Goal: Task Accomplishment & Management: Manage account settings

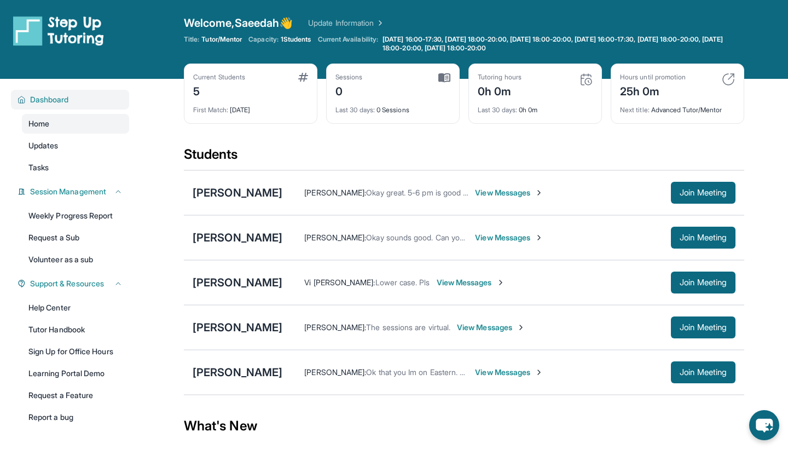
click at [74, 103] on button "Dashboard" at bounding box center [74, 99] width 97 height 11
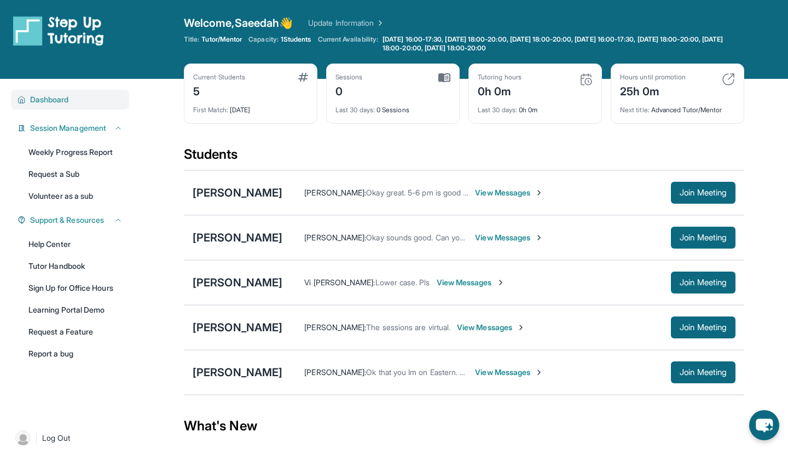
click at [79, 108] on div "Dashboard" at bounding box center [70, 100] width 118 height 20
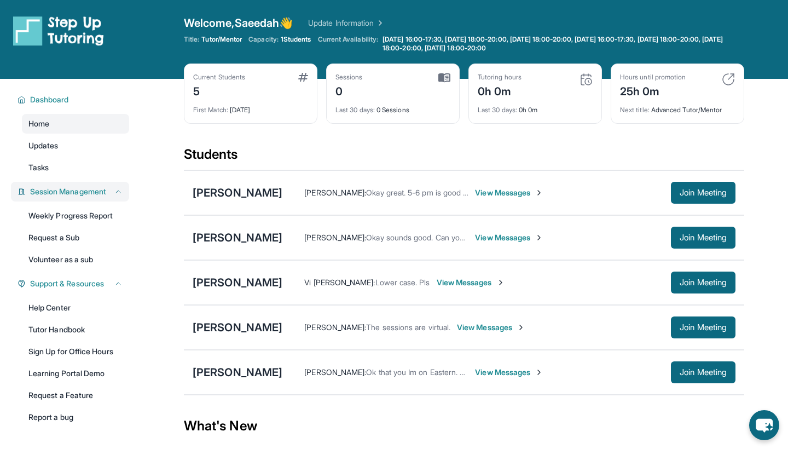
click at [92, 187] on span "Session Management" at bounding box center [68, 191] width 76 height 11
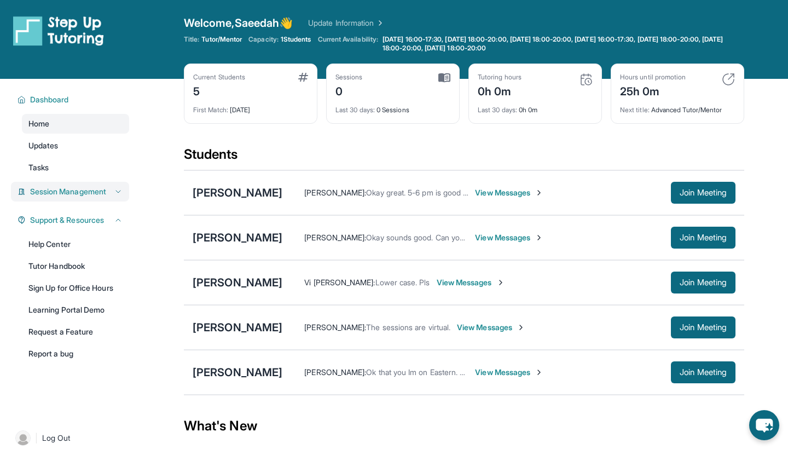
click at [92, 187] on span "Session Management" at bounding box center [68, 191] width 76 height 11
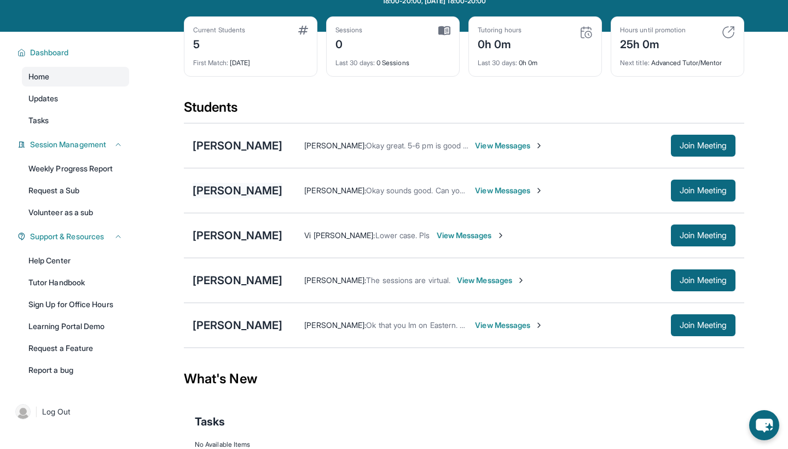
scroll to position [36, 0]
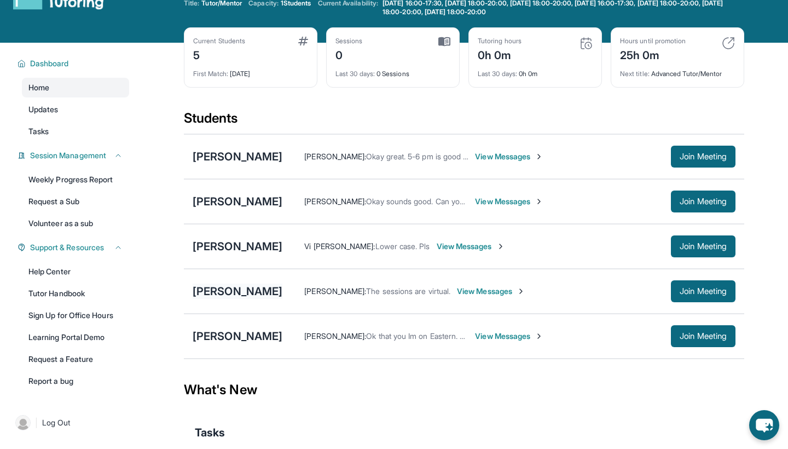
click at [229, 291] on div "[PERSON_NAME]" at bounding box center [238, 290] width 90 height 15
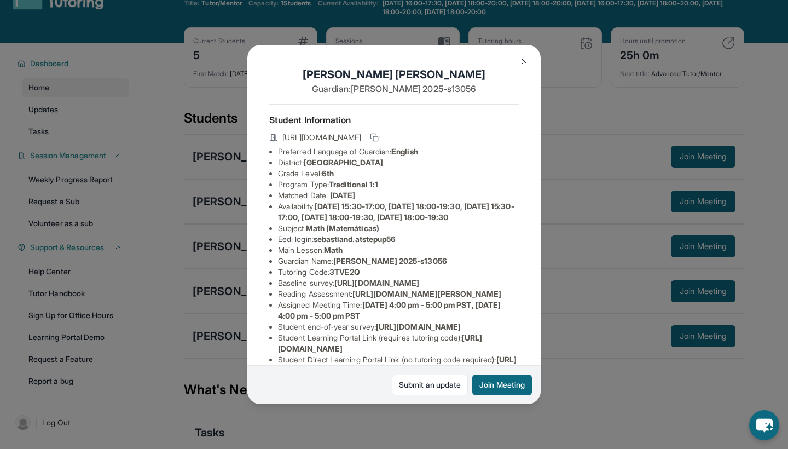
scroll to position [0, 0]
click at [274, 138] on icon at bounding box center [273, 137] width 7 height 7
click at [376, 135] on icon at bounding box center [373, 136] width 5 height 5
click at [379, 134] on icon at bounding box center [374, 137] width 9 height 9
click at [378, 137] on icon at bounding box center [375, 137] width 6 height 4
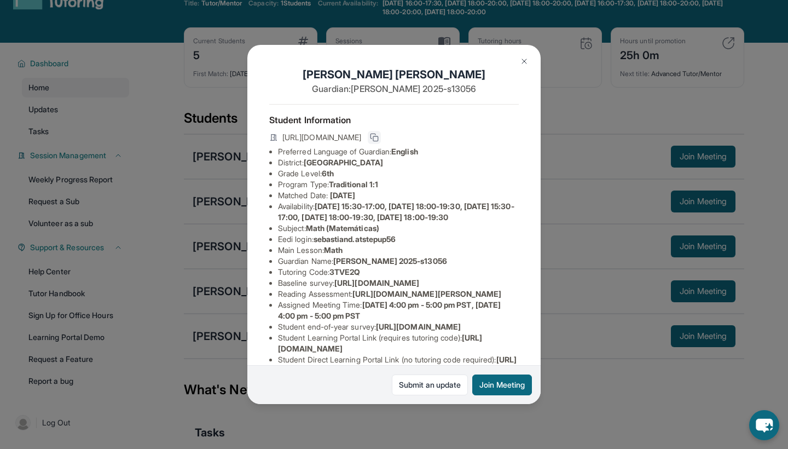
drag, startPoint x: 282, startPoint y: 135, endPoint x: 498, endPoint y: 140, distance: 216.2
click at [498, 140] on div "[URL][DOMAIN_NAME]" at bounding box center [394, 138] width 250 height 15
copy span "[URL][DOMAIN_NAME]"
click at [528, 60] on img at bounding box center [524, 61] width 9 height 9
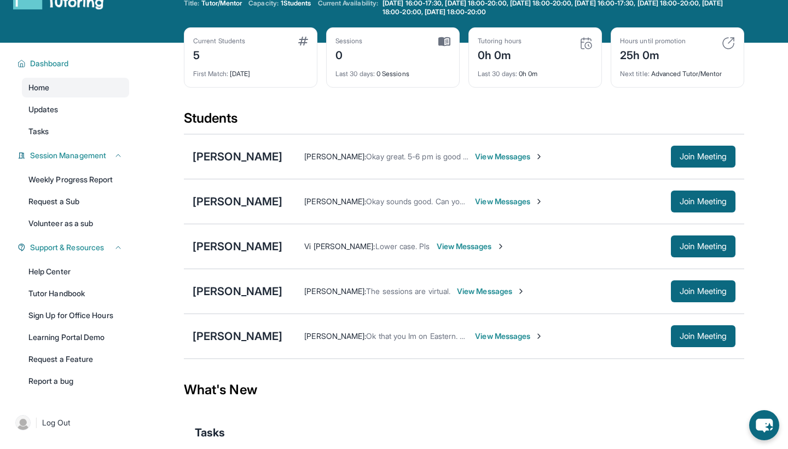
click at [464, 289] on span "View Messages" at bounding box center [491, 291] width 68 height 11
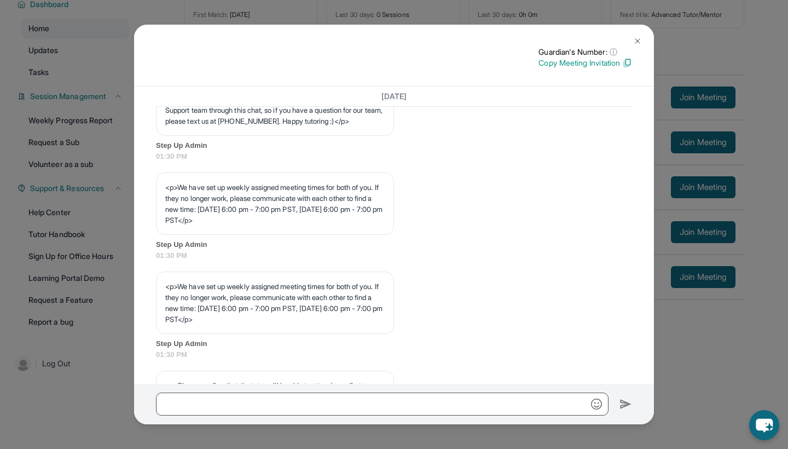
scroll to position [410, 0]
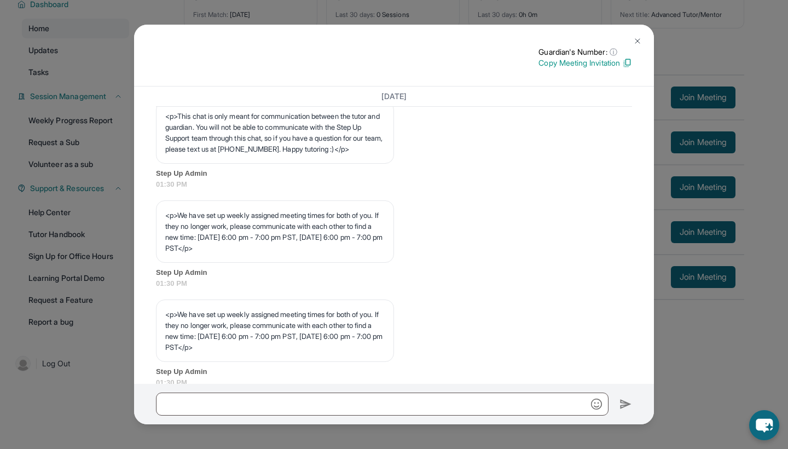
click at [634, 34] on button at bounding box center [638, 41] width 22 height 22
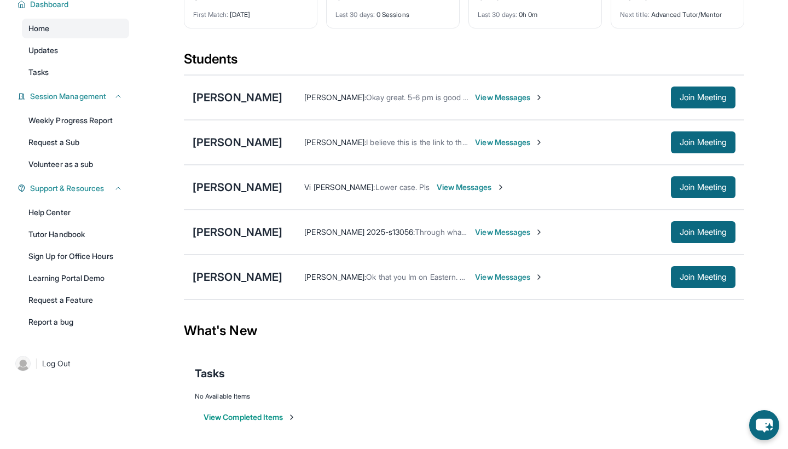
click at [484, 231] on span "View Messages" at bounding box center [509, 232] width 68 height 11
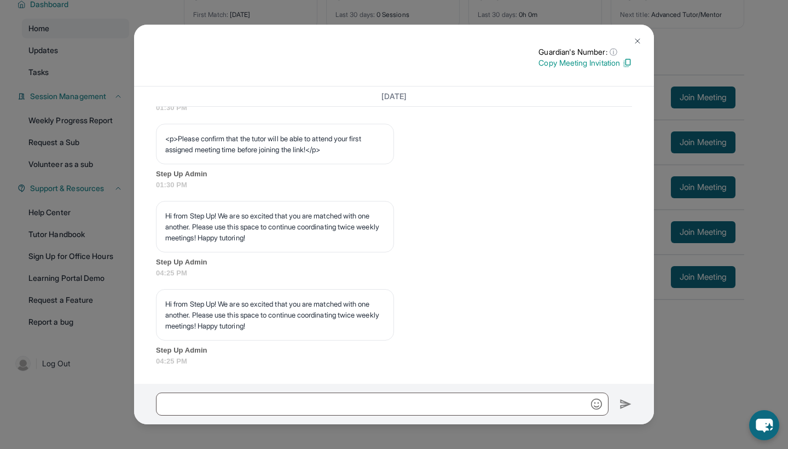
scroll to position [713, 0]
click at [636, 33] on button at bounding box center [638, 41] width 22 height 22
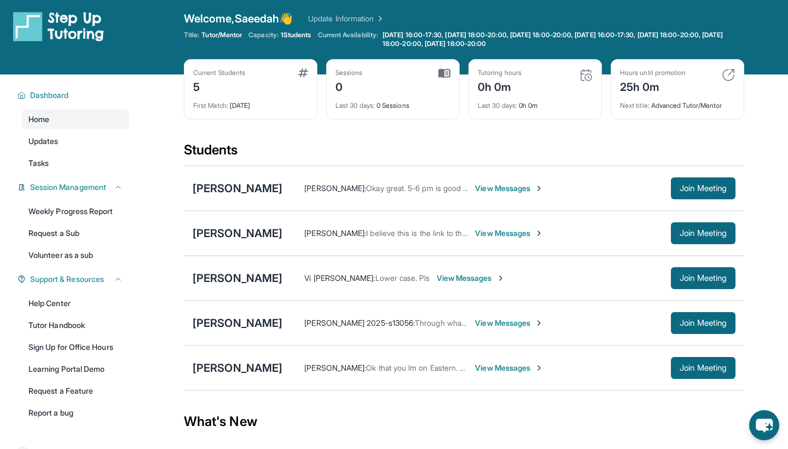
scroll to position [5, 0]
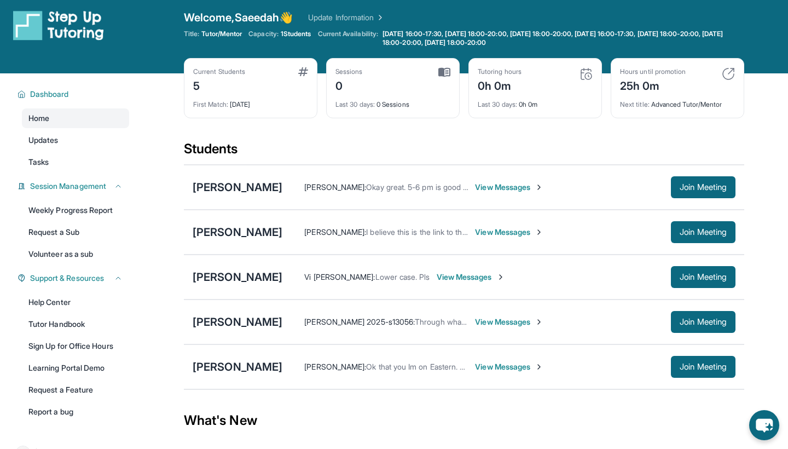
click at [478, 321] on span "View Messages" at bounding box center [509, 321] width 68 height 11
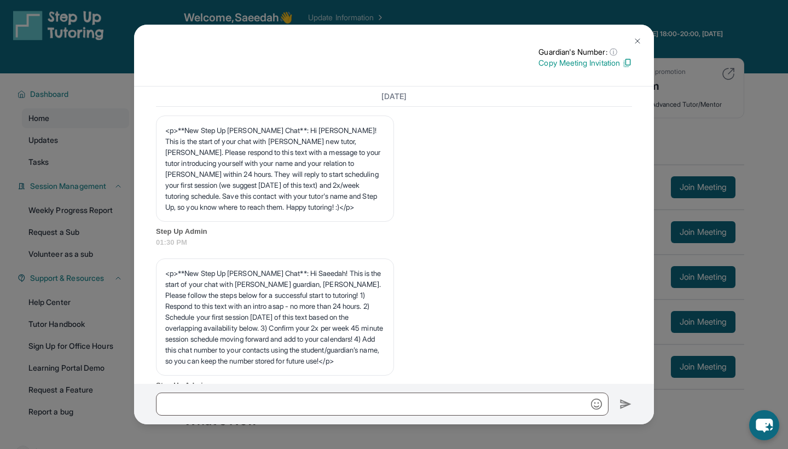
scroll to position [0, 0]
click at [636, 38] on img at bounding box center [637, 41] width 9 height 9
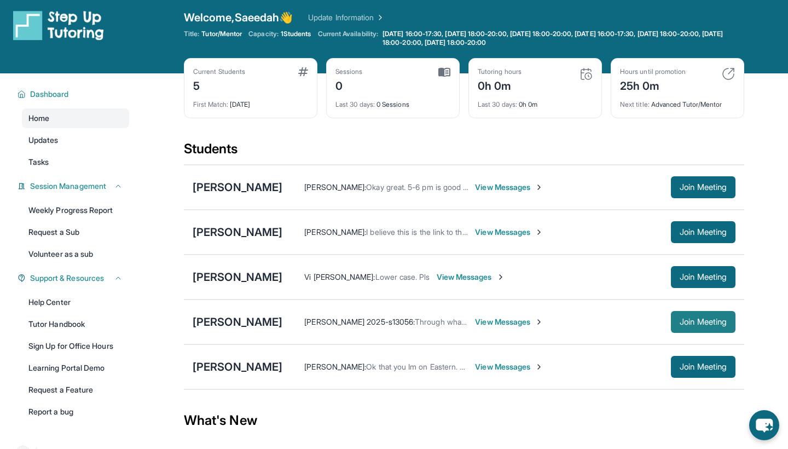
click at [694, 324] on span "Join Meeting" at bounding box center [703, 322] width 47 height 7
click at [476, 318] on span "View Messages" at bounding box center [509, 321] width 68 height 11
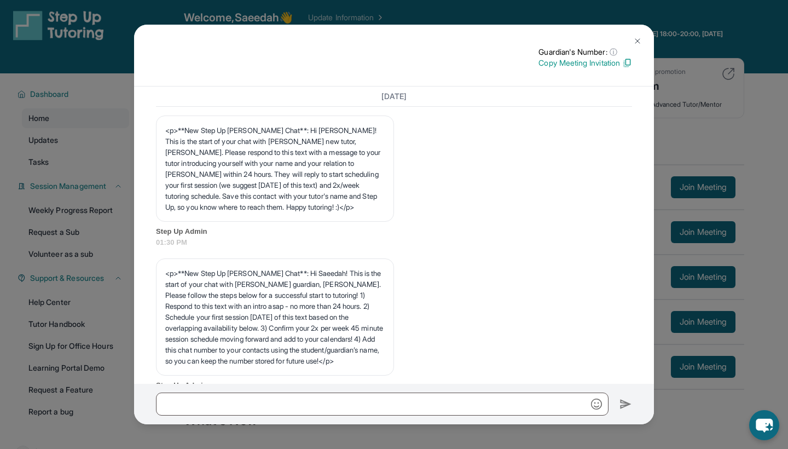
scroll to position [713, 0]
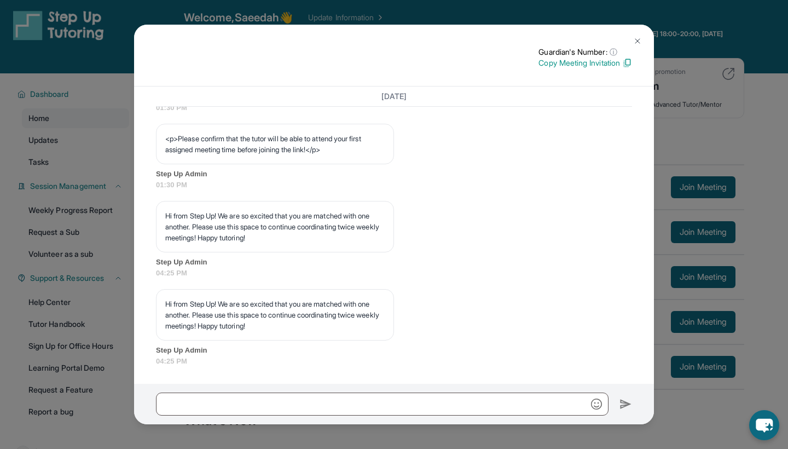
click at [642, 45] on button at bounding box center [638, 41] width 22 height 22
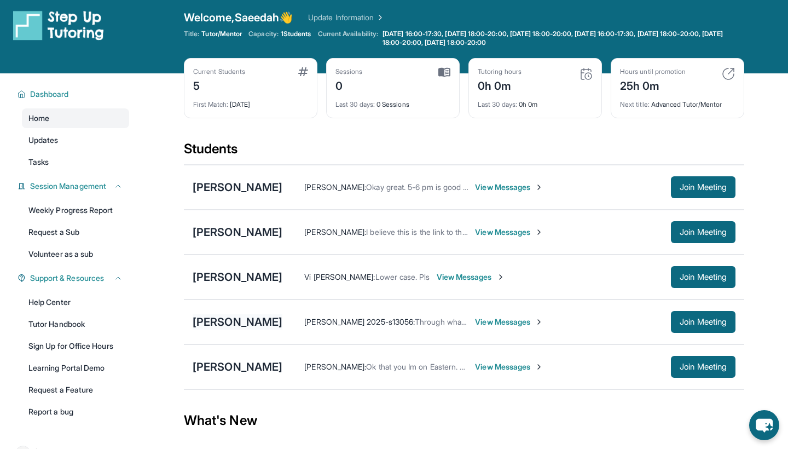
click at [264, 326] on div "[PERSON_NAME]" at bounding box center [238, 321] width 90 height 15
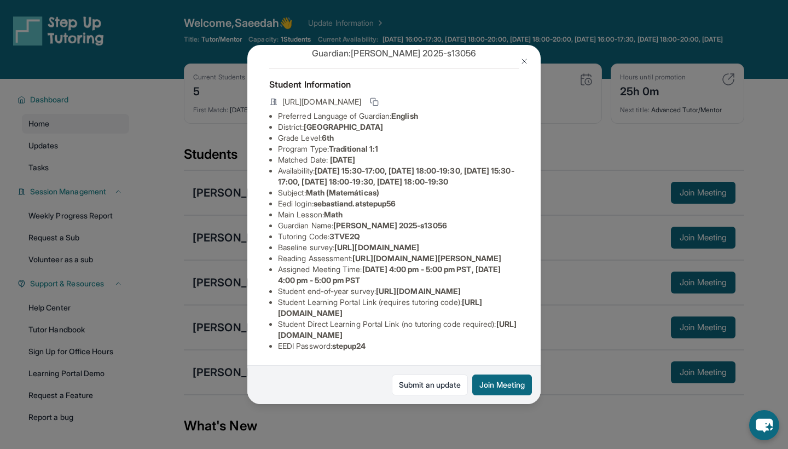
scroll to position [88, 1]
click at [507, 383] on button "Join Meeting" at bounding box center [502, 384] width 60 height 21
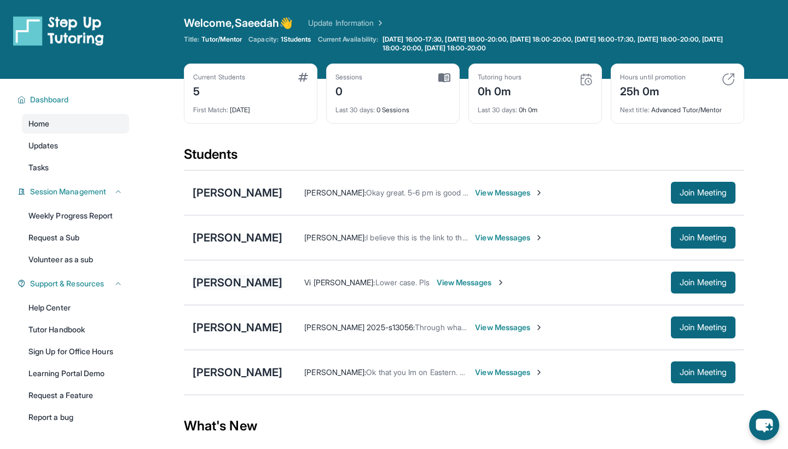
click at [215, 278] on div "[PERSON_NAME]" at bounding box center [238, 282] width 90 height 15
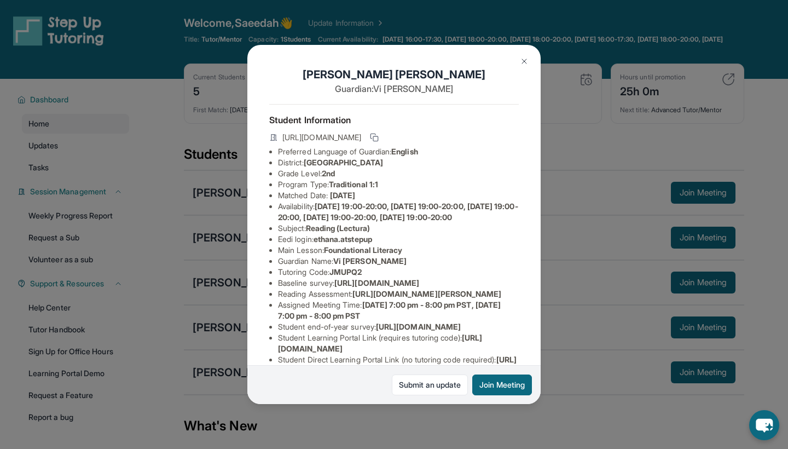
scroll to position [0, 1]
click at [525, 61] on img at bounding box center [524, 61] width 9 height 9
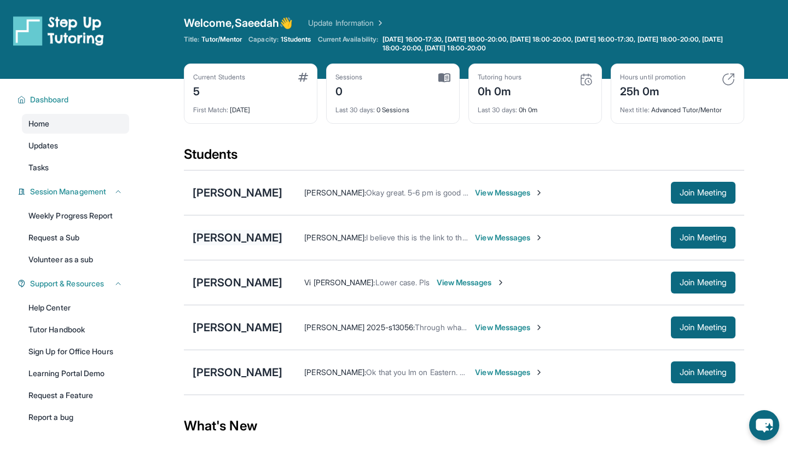
click at [282, 242] on div "[PERSON_NAME]" at bounding box center [238, 237] width 90 height 15
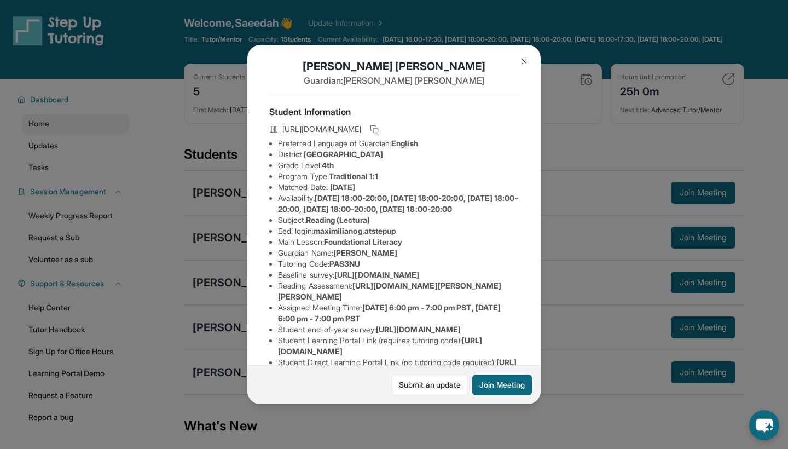
scroll to position [10, 0]
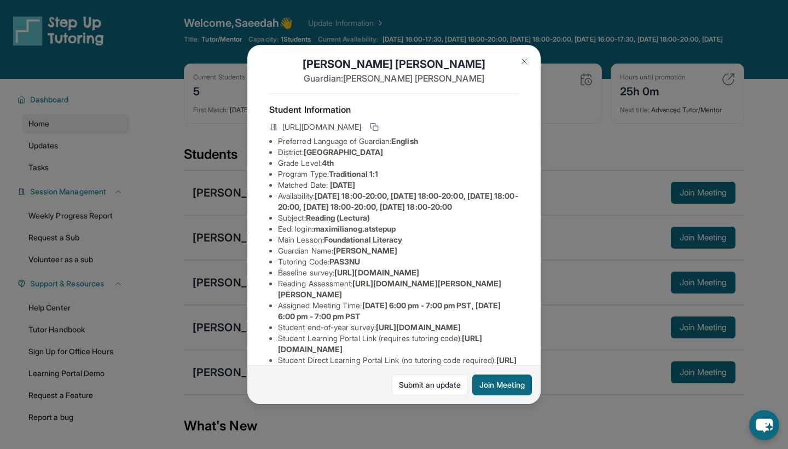
click at [525, 61] on img at bounding box center [524, 61] width 9 height 9
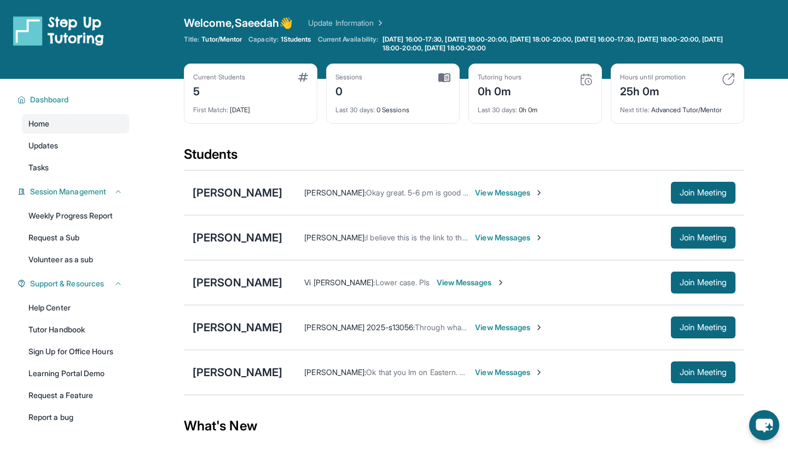
click at [506, 369] on span "View Messages" at bounding box center [509, 372] width 68 height 11
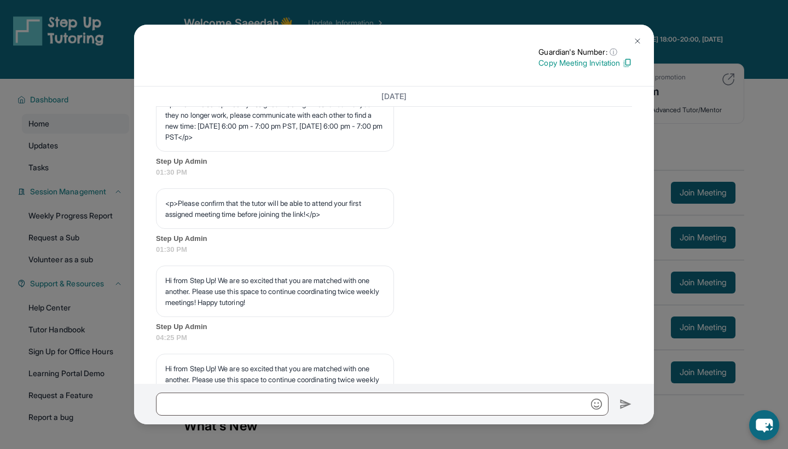
scroll to position [713, 0]
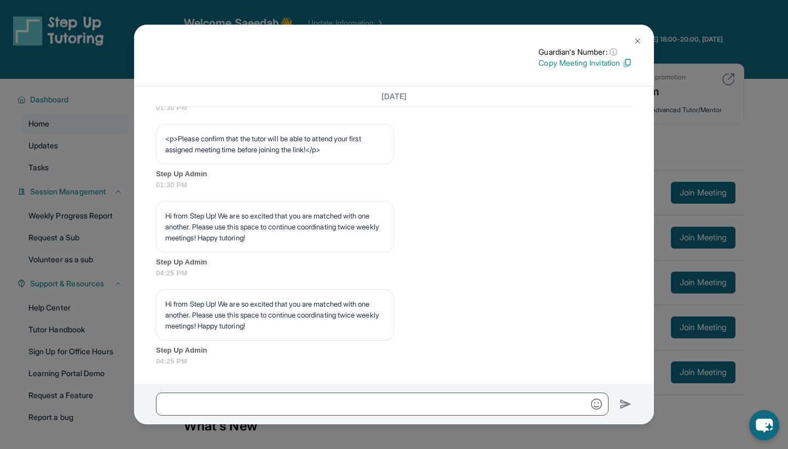
click at [639, 39] on img at bounding box center [637, 41] width 9 height 9
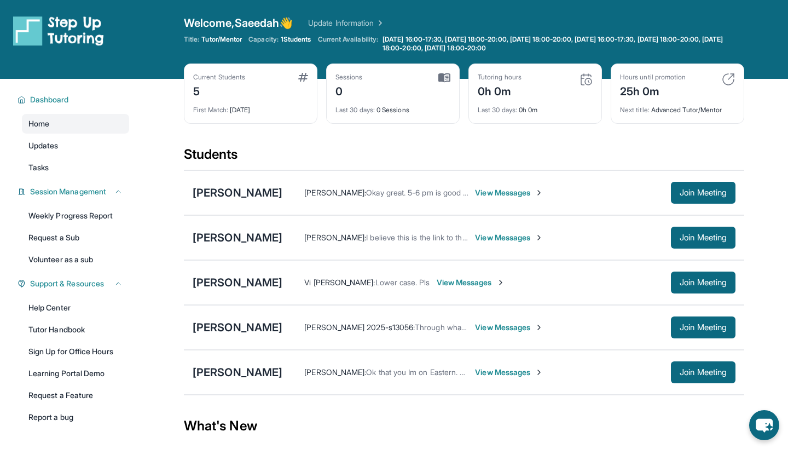
click at [245, 363] on div "[PERSON_NAME] [PERSON_NAME] : Ok that you Im on Eastern. Thank you letting me k…" at bounding box center [464, 372] width 560 height 45
click at [250, 375] on div "[PERSON_NAME]" at bounding box center [238, 371] width 90 height 15
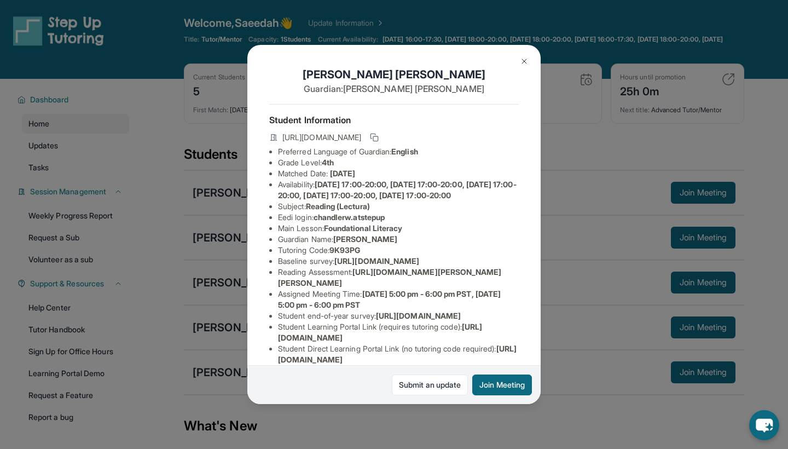
scroll to position [0, 2]
click at [528, 60] on img at bounding box center [524, 61] width 9 height 9
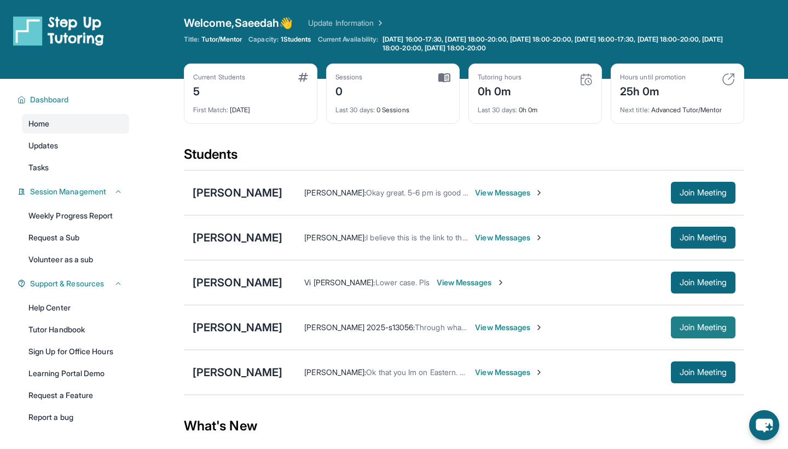
click at [689, 333] on button "Join Meeting" at bounding box center [703, 327] width 65 height 22
click at [700, 321] on button "Join Meeting" at bounding box center [703, 327] width 65 height 22
click at [495, 324] on span "View Messages" at bounding box center [509, 327] width 68 height 11
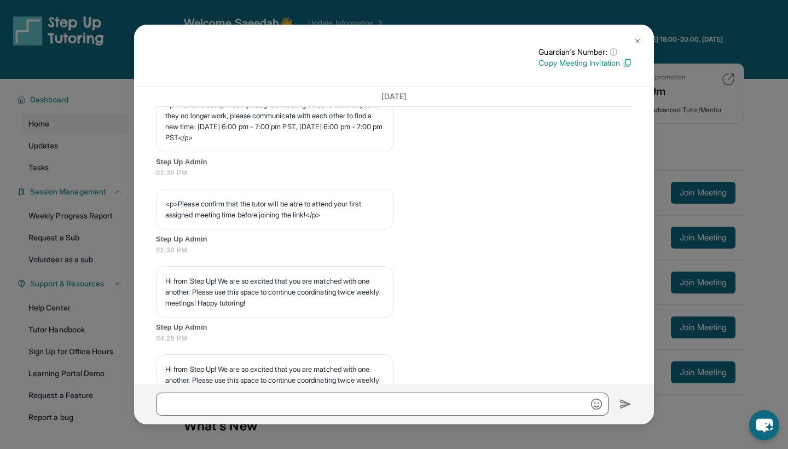
scroll to position [713, 0]
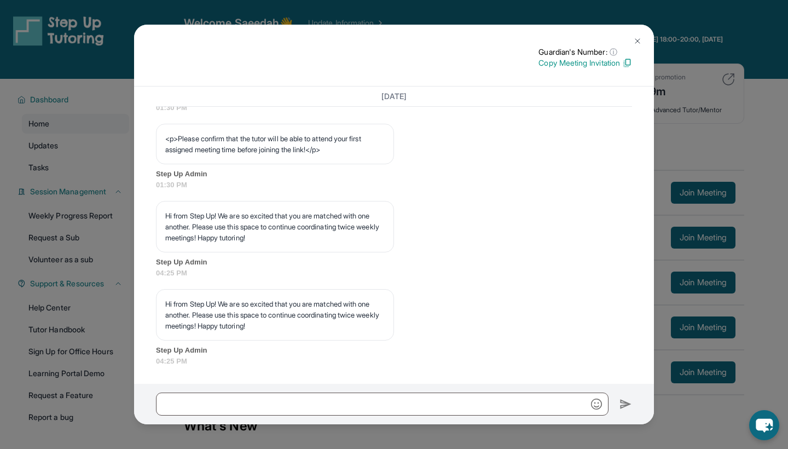
click at [639, 40] on img at bounding box center [637, 41] width 9 height 9
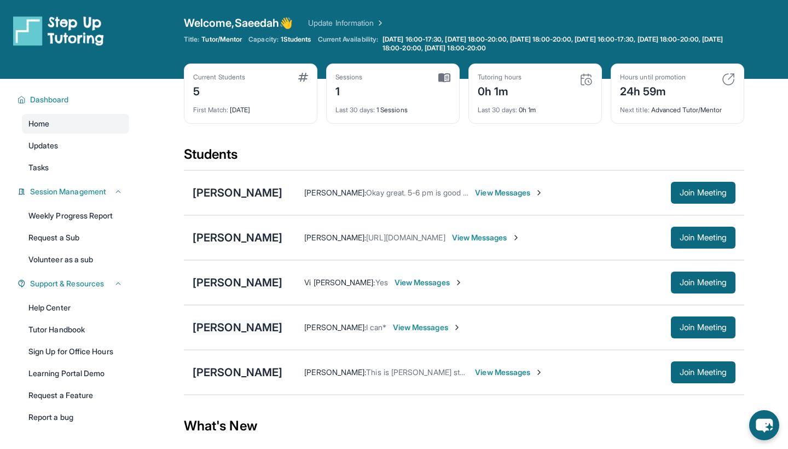
click at [245, 321] on div "[PERSON_NAME]" at bounding box center [238, 327] width 90 height 15
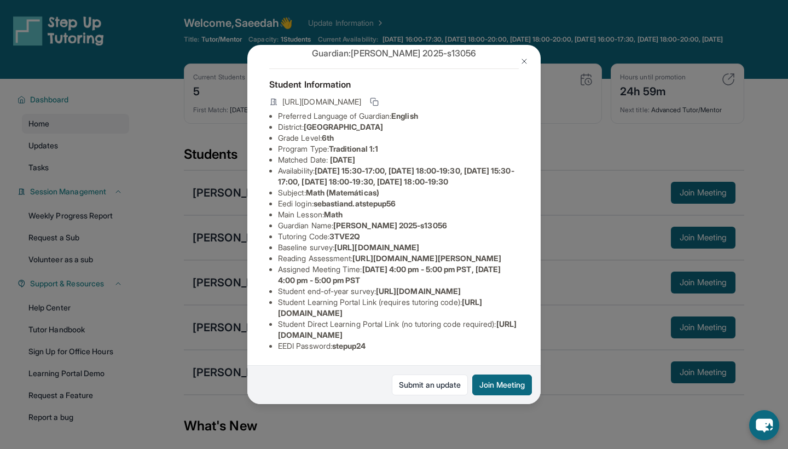
scroll to position [132, 0]
drag, startPoint x: 279, startPoint y: 174, endPoint x: 535, endPoint y: 194, distance: 256.9
click at [419, 242] on span "[URL][DOMAIN_NAME]" at bounding box center [376, 246] width 85 height 9
copy li "[URL][DOMAIN_NAME]"
click at [451, 220] on li "Guardian Name : [PERSON_NAME] 2025-s13056" at bounding box center [398, 225] width 241 height 11
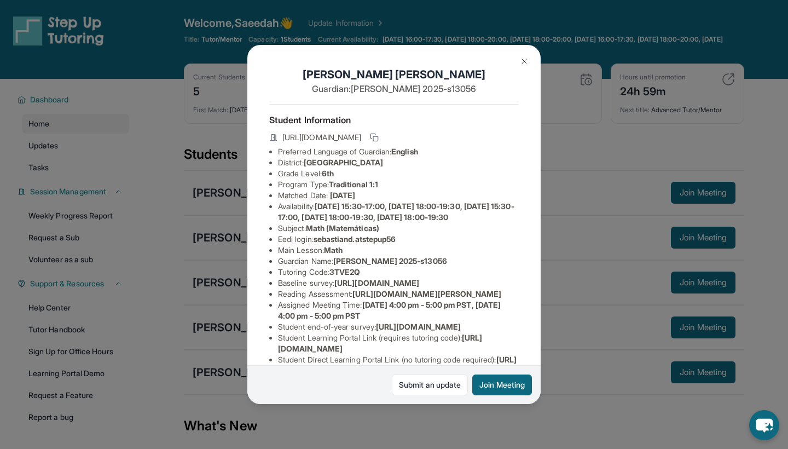
scroll to position [0, 0]
click at [524, 56] on button at bounding box center [524, 61] width 22 height 22
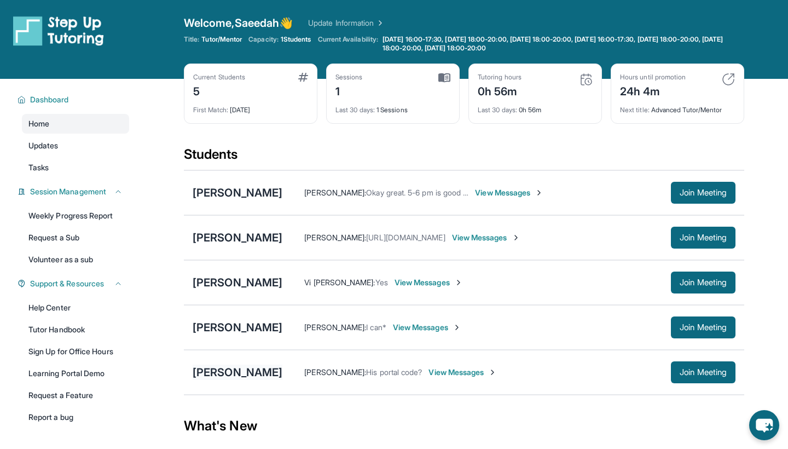
click at [235, 369] on div "[PERSON_NAME]" at bounding box center [238, 371] width 90 height 15
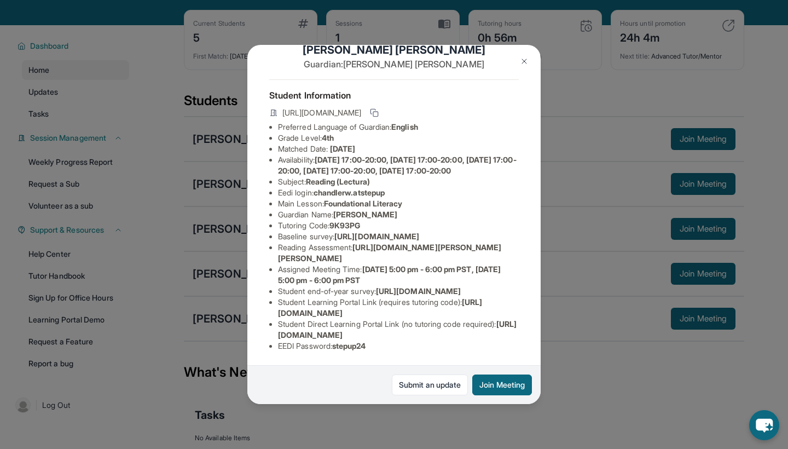
scroll to position [112, 1]
click at [483, 379] on button "Join Meeting" at bounding box center [502, 384] width 60 height 21
